Goal: Information Seeking & Learning: Learn about a topic

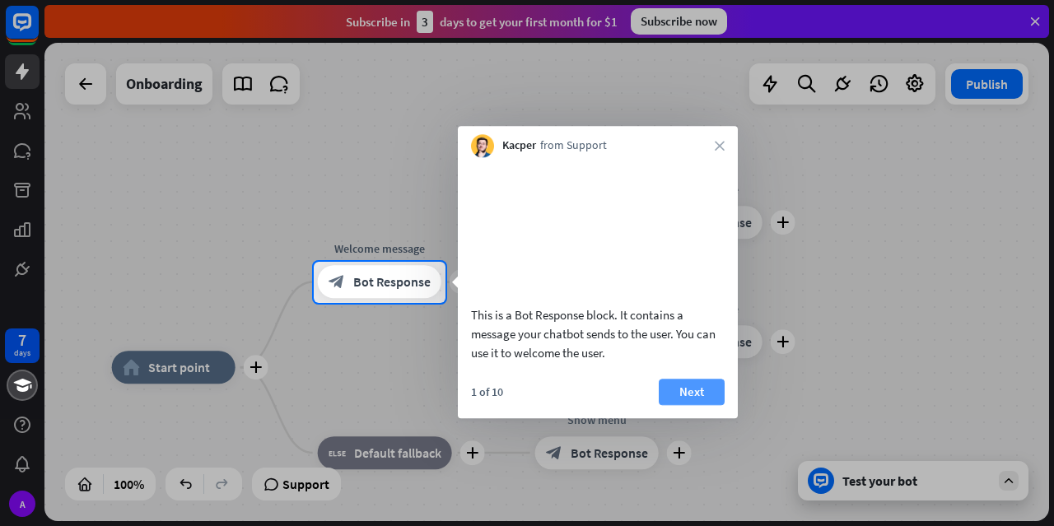
click at [692, 405] on button "Next" at bounding box center [692, 392] width 66 height 26
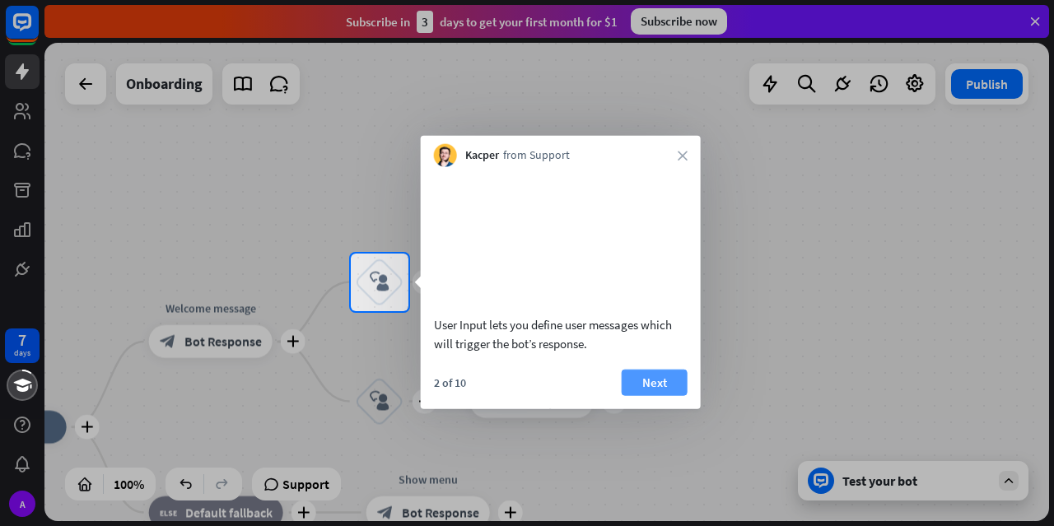
click at [670, 395] on button "Next" at bounding box center [655, 382] width 66 height 26
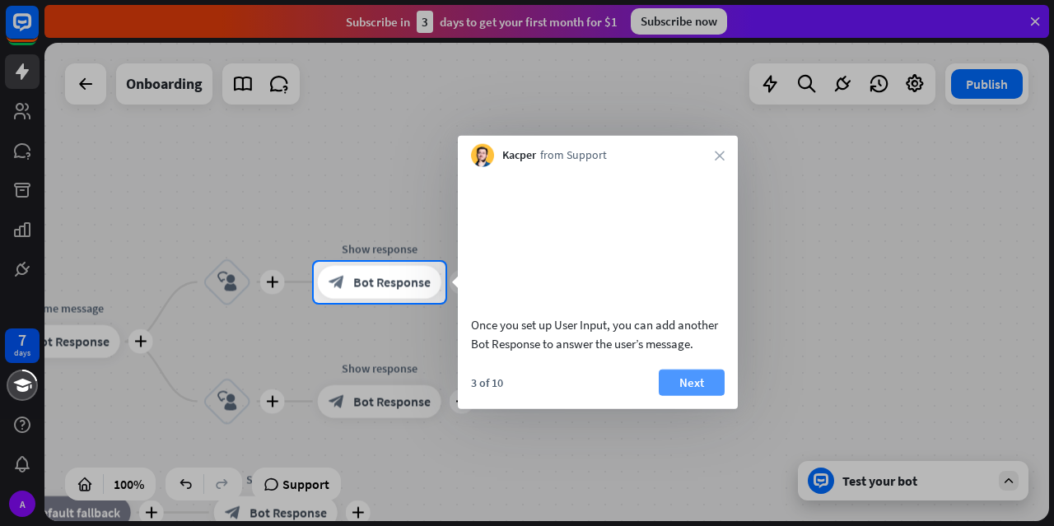
click at [670, 395] on button "Next" at bounding box center [692, 382] width 66 height 26
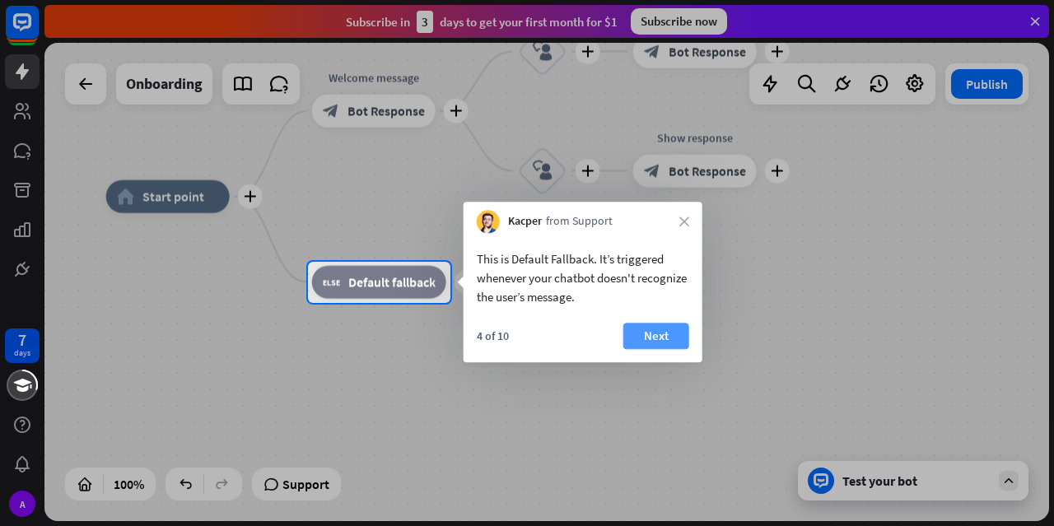
click at [656, 338] on button "Next" at bounding box center [656, 336] width 66 height 26
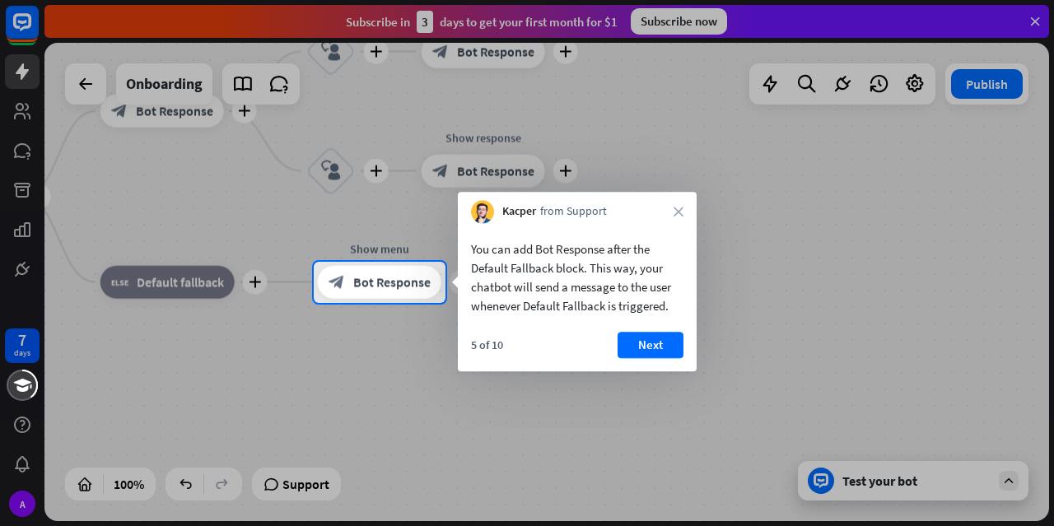
click at [656, 338] on button "Next" at bounding box center [651, 345] width 66 height 26
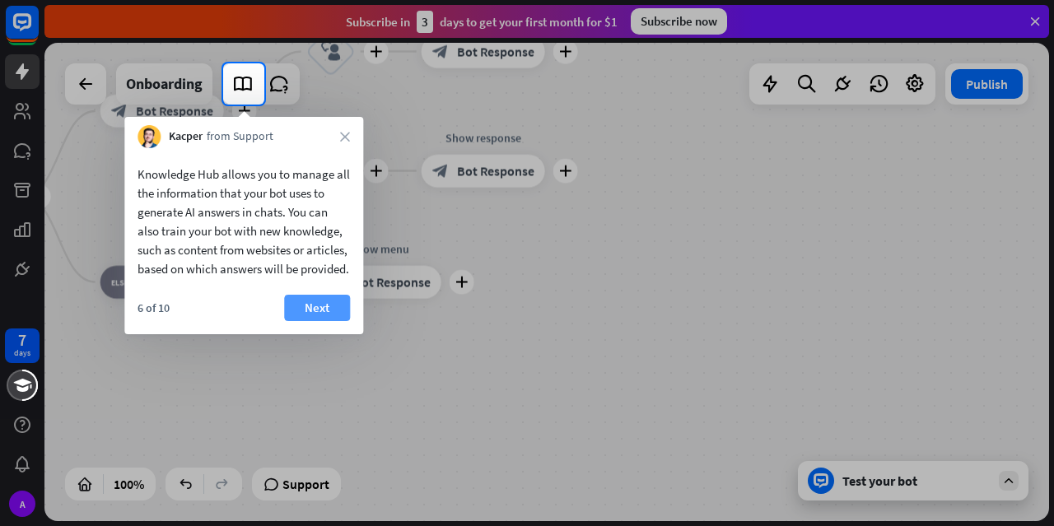
click at [333, 321] on button "Next" at bounding box center [317, 308] width 66 height 26
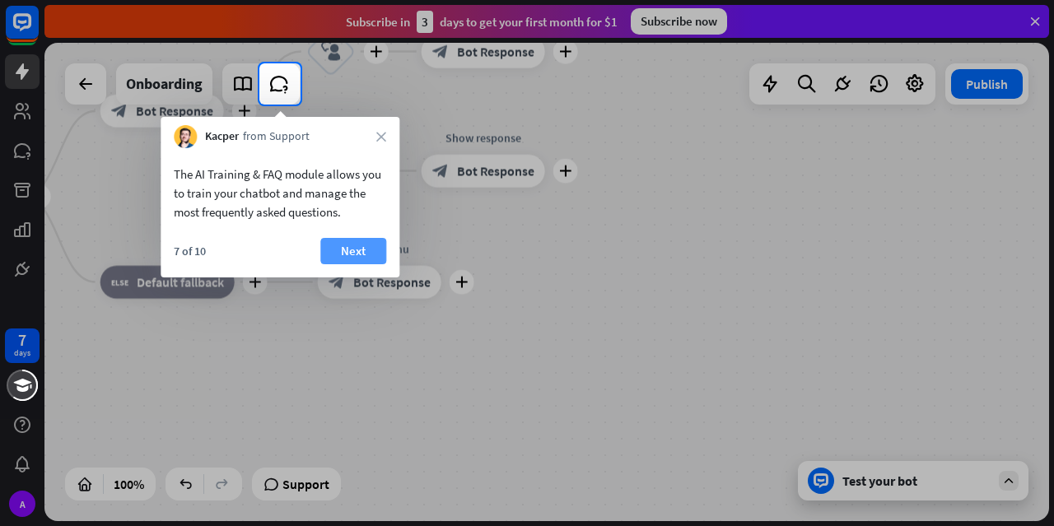
click at [362, 250] on button "Next" at bounding box center [353, 251] width 66 height 26
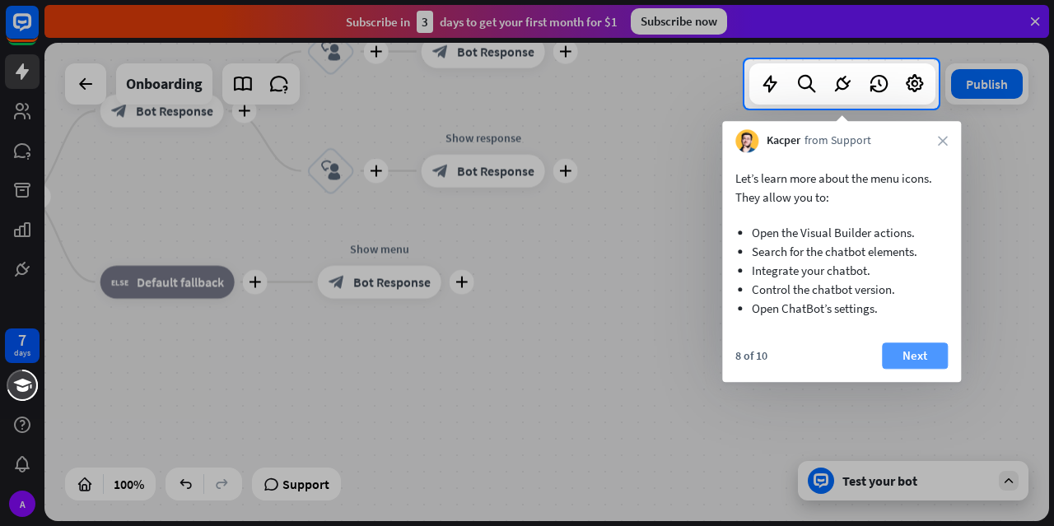
click at [919, 352] on button "Next" at bounding box center [915, 356] width 66 height 26
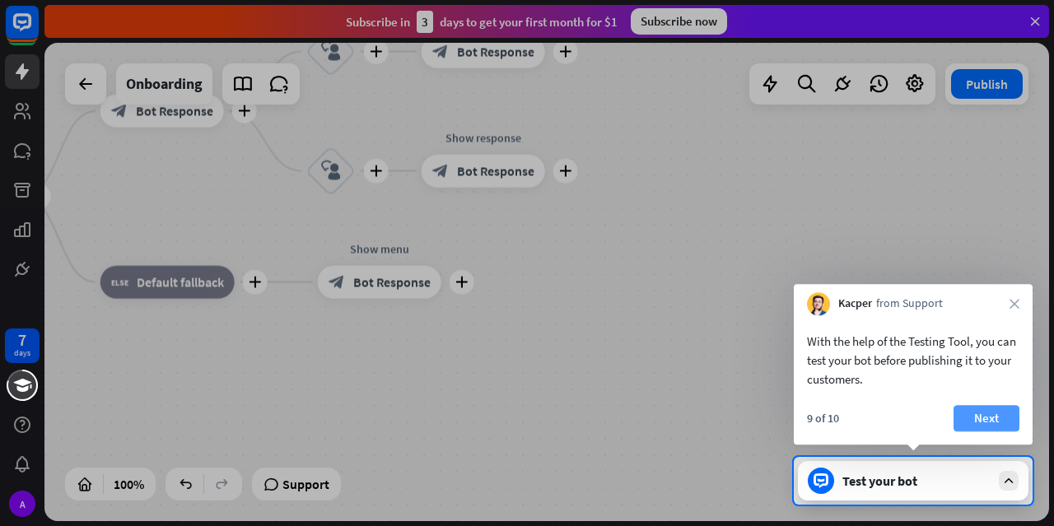
click at [986, 423] on button "Next" at bounding box center [987, 418] width 66 height 26
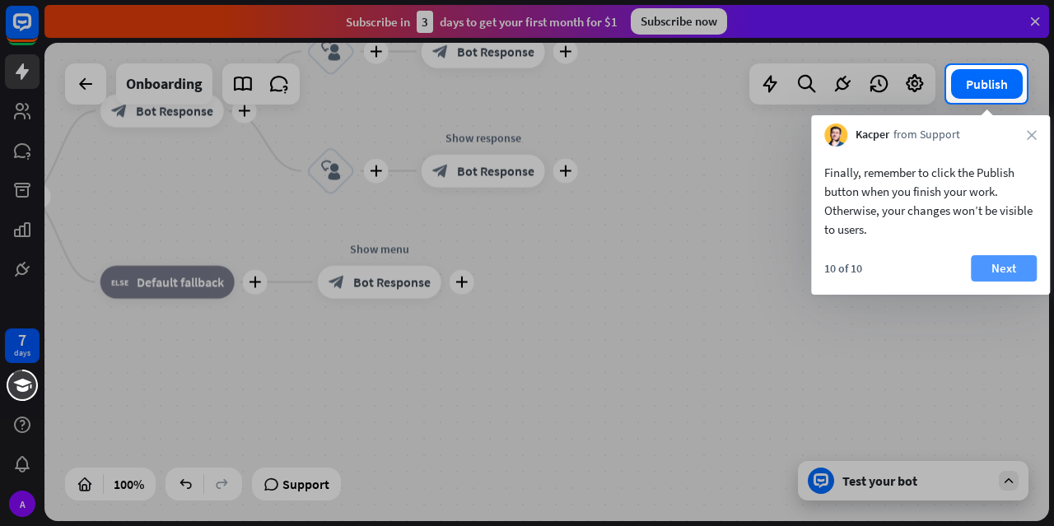
click at [1003, 264] on button "Next" at bounding box center [1004, 268] width 66 height 26
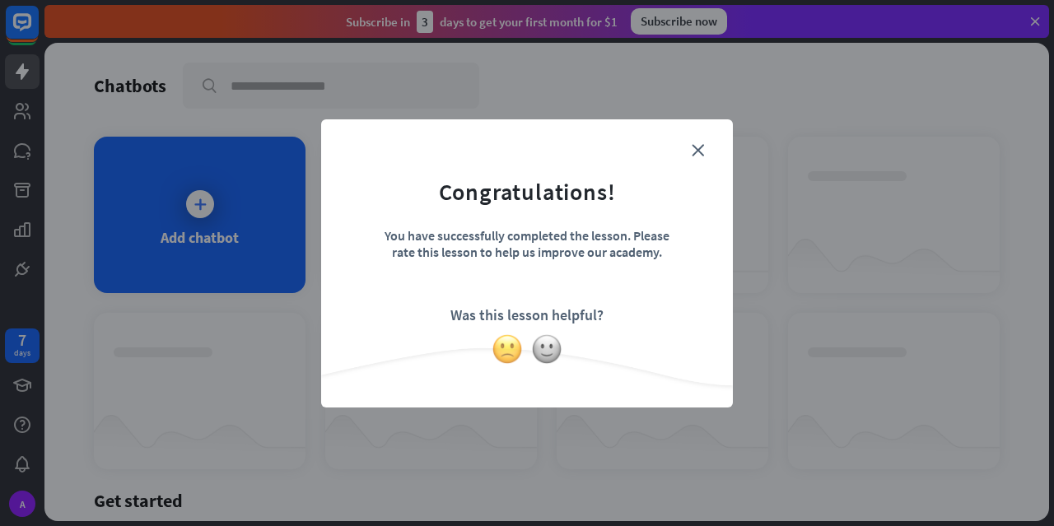
click at [517, 354] on img at bounding box center [507, 349] width 31 height 31
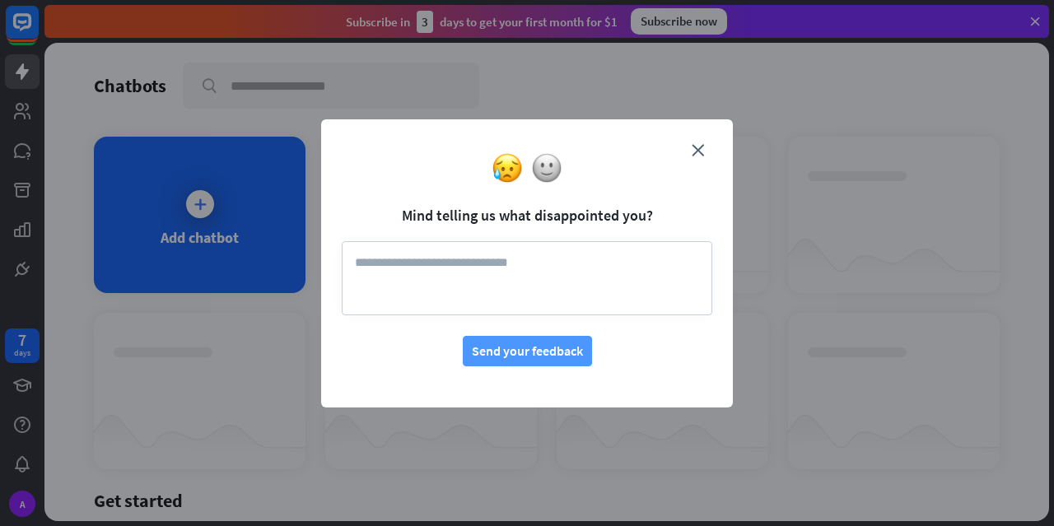
click at [572, 346] on button "Send your feedback" at bounding box center [527, 351] width 129 height 30
click at [695, 145] on icon "close" at bounding box center [698, 150] width 12 height 12
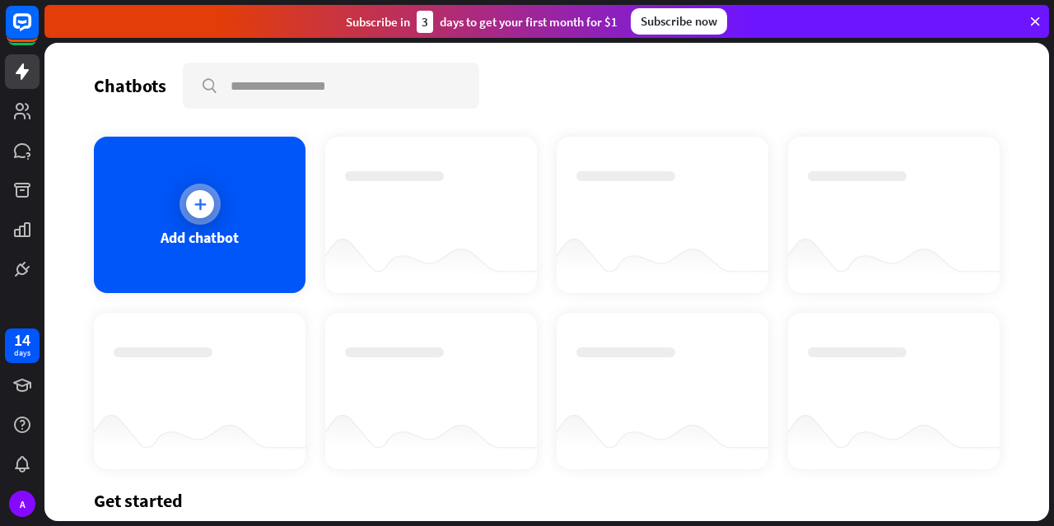
click at [212, 210] on div at bounding box center [200, 204] width 41 height 41
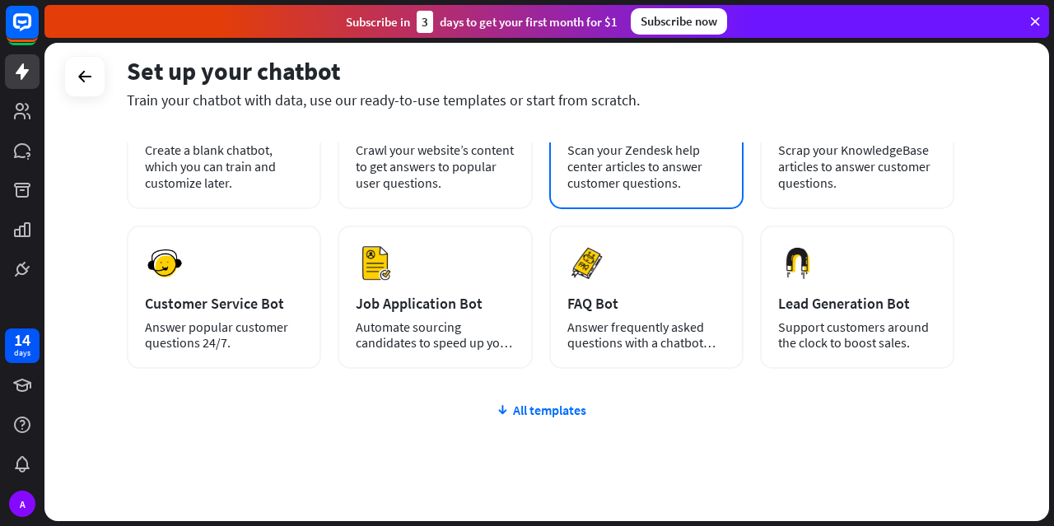
scroll to position [120, 0]
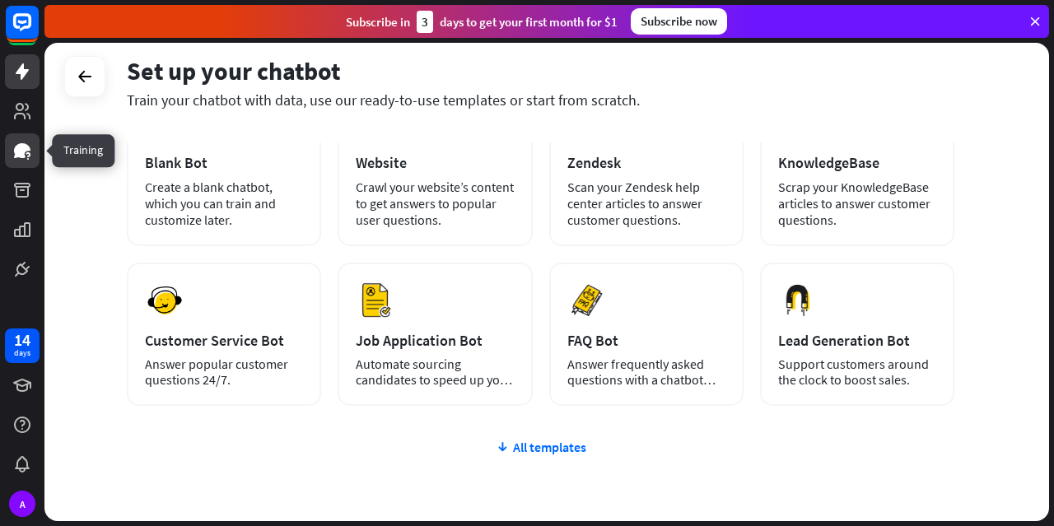
click at [26, 152] on icon at bounding box center [22, 151] width 20 height 20
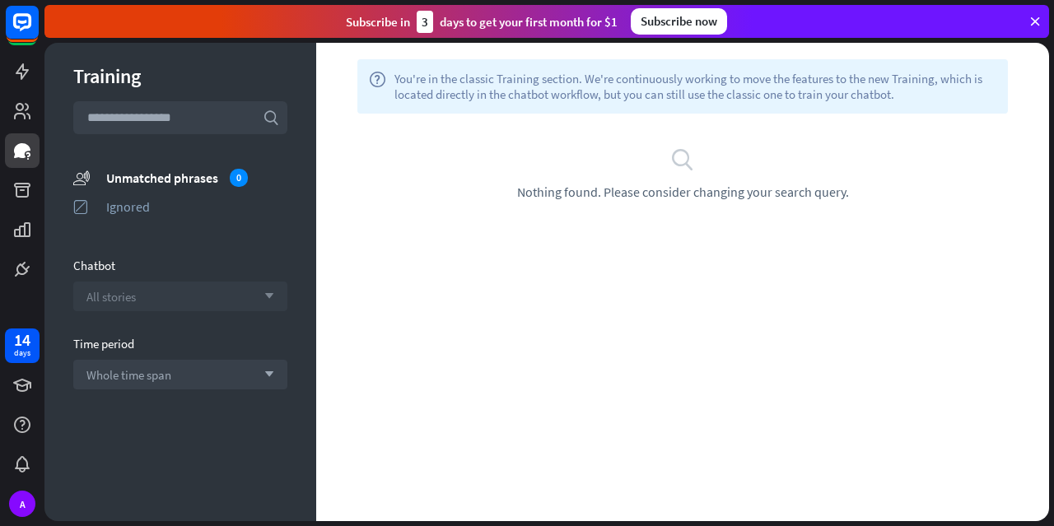
click at [267, 300] on icon "arrow_down" at bounding box center [265, 297] width 18 height 10
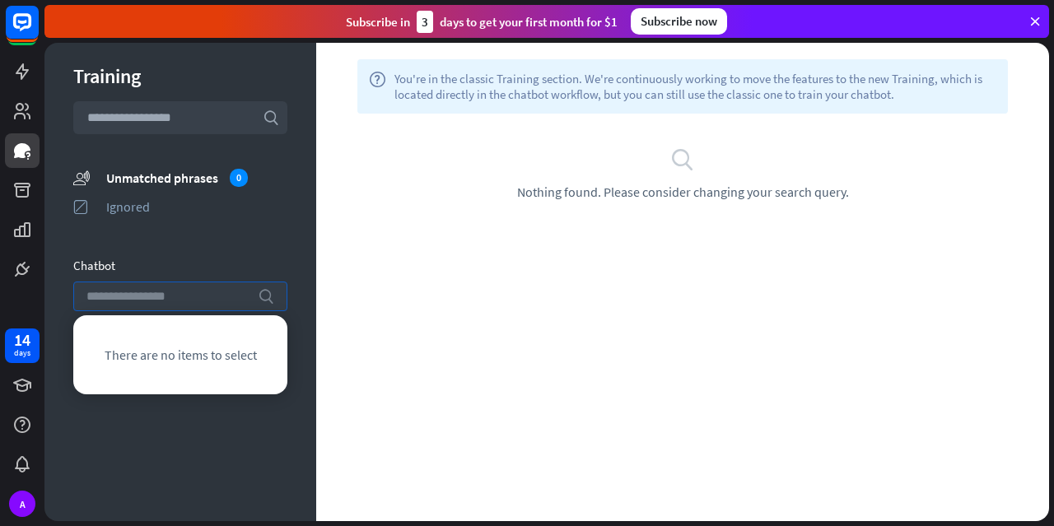
click at [265, 299] on icon "search" at bounding box center [266, 296] width 16 height 16
click at [203, 474] on div "Training search unmatched_phrases Unmatched phrases 0 ignored Ignored Chatbot s…" at bounding box center [180, 282] width 272 height 478
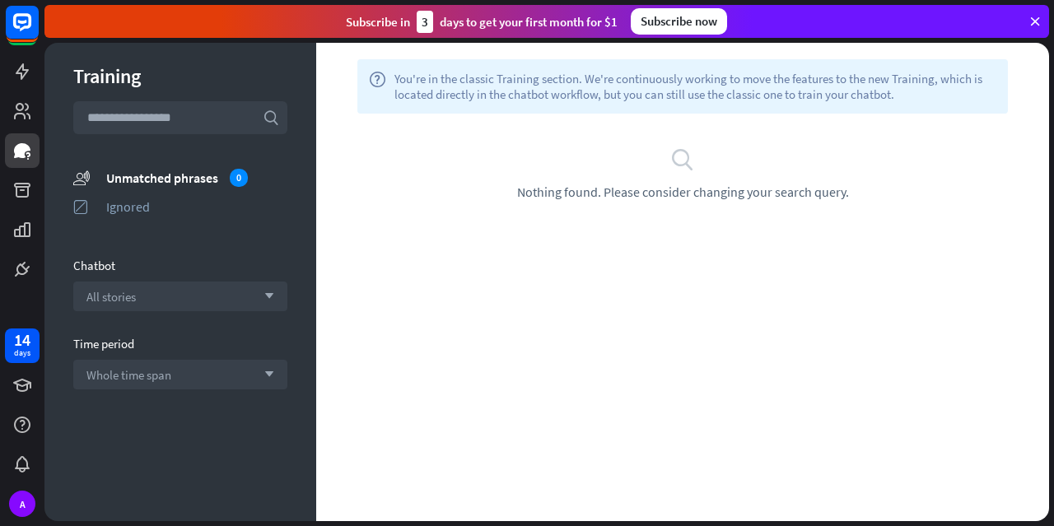
click at [137, 117] on input "text" at bounding box center [180, 117] width 214 height 33
click at [141, 116] on input "text" at bounding box center [180, 117] width 214 height 33
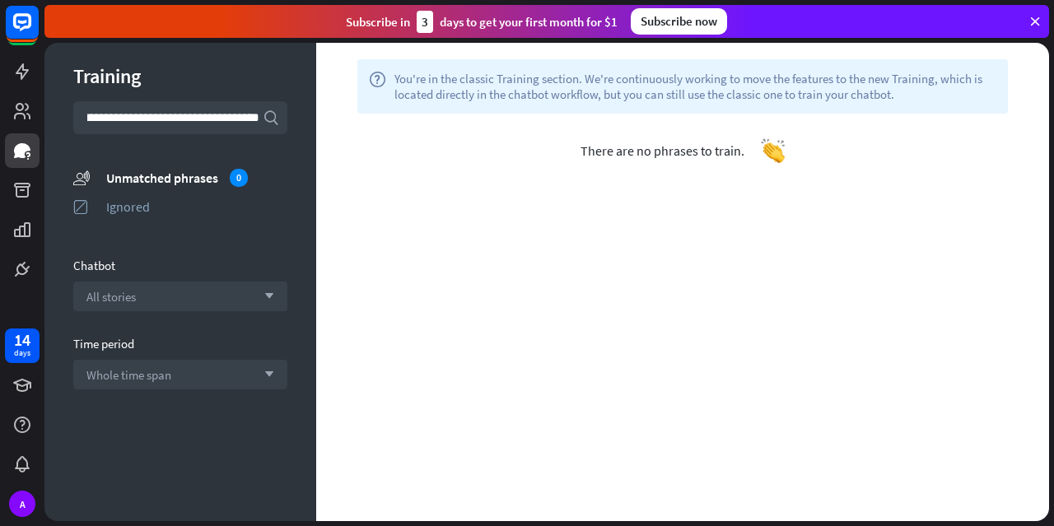
scroll to position [0, 16]
type input "**********"
click at [266, 119] on icon "search" at bounding box center [271, 118] width 16 height 16
click at [270, 119] on icon "search" at bounding box center [271, 118] width 16 height 16
click at [473, 251] on div "help You're in the classic Training section. We're continuously working to move…" at bounding box center [682, 282] width 733 height 478
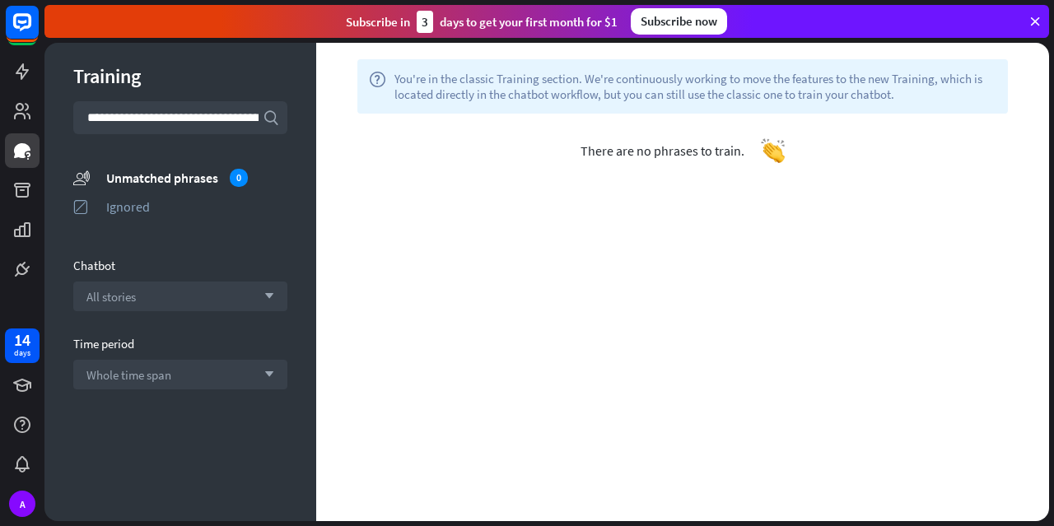
click at [1029, 22] on icon at bounding box center [1035, 21] width 15 height 15
